Goal: Information Seeking & Learning: Learn about a topic

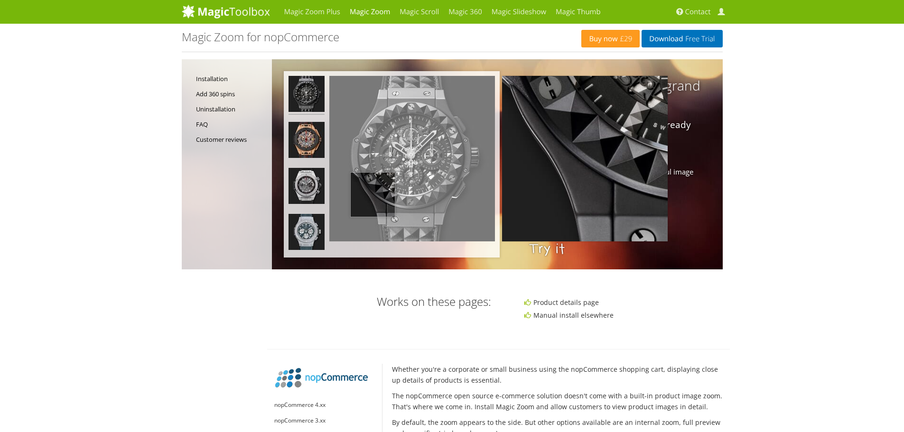
drag, startPoint x: 443, startPoint y: 220, endPoint x: 364, endPoint y: 186, distance: 85.2
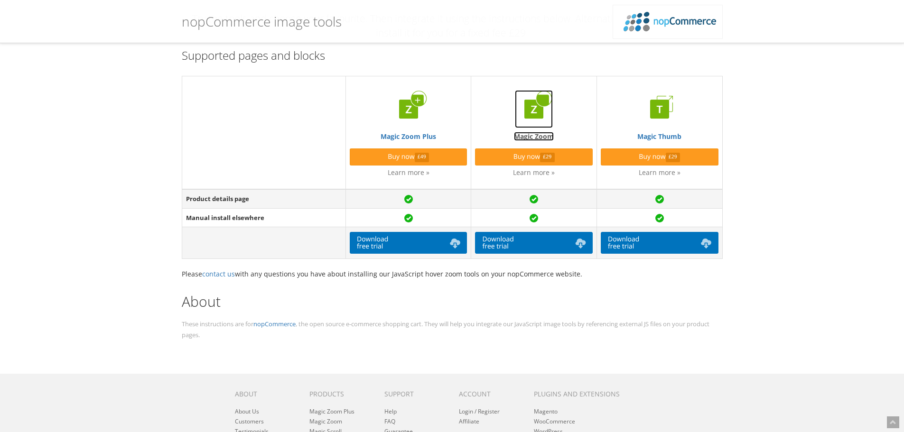
click at [540, 137] on link "Magic Zoom" at bounding box center [533, 115] width 117 height 51
click at [419, 140] on link "Magic Zoom Plus" at bounding box center [408, 115] width 117 height 51
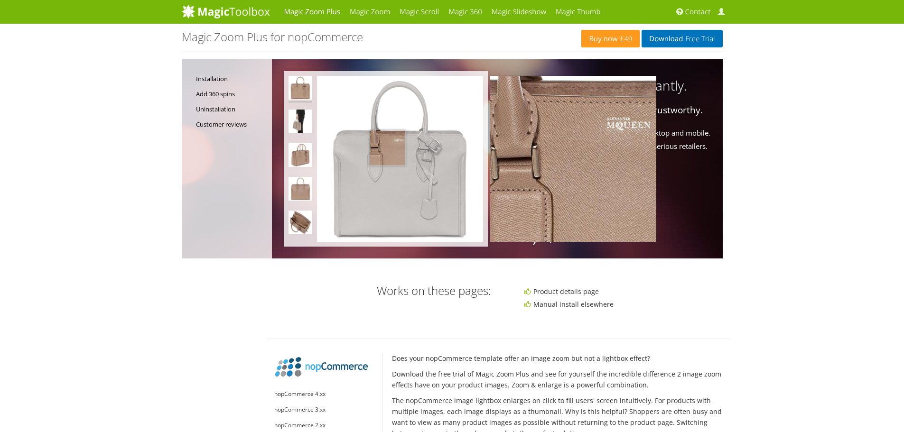
click at [387, 148] on img at bounding box center [400, 159] width 166 height 166
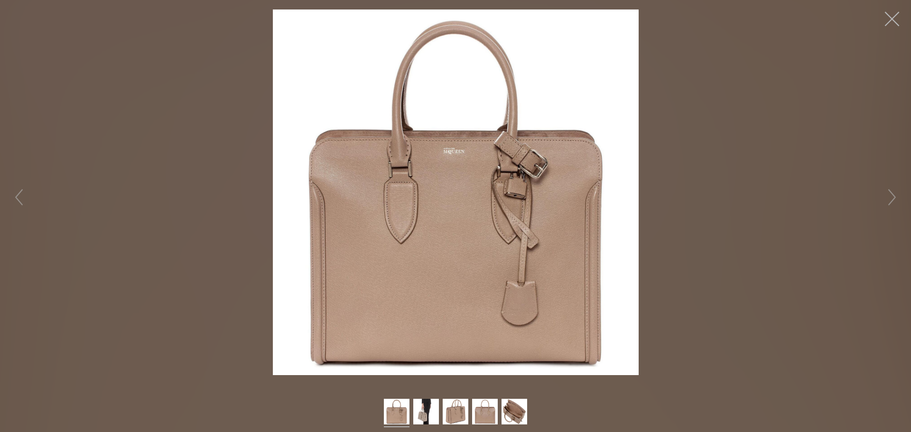
click at [896, 19] on button "button" at bounding box center [892, 19] width 28 height 28
